Goal: Complete application form

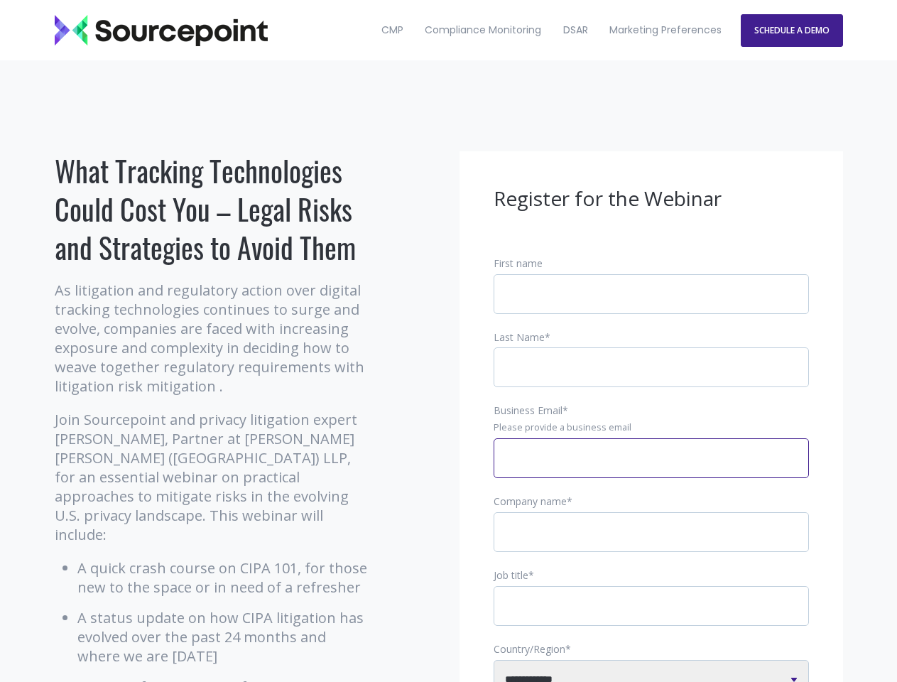
click at [651, 469] on input "Business Email *" at bounding box center [651, 458] width 315 height 40
